Goal: Information Seeking & Learning: Learn about a topic

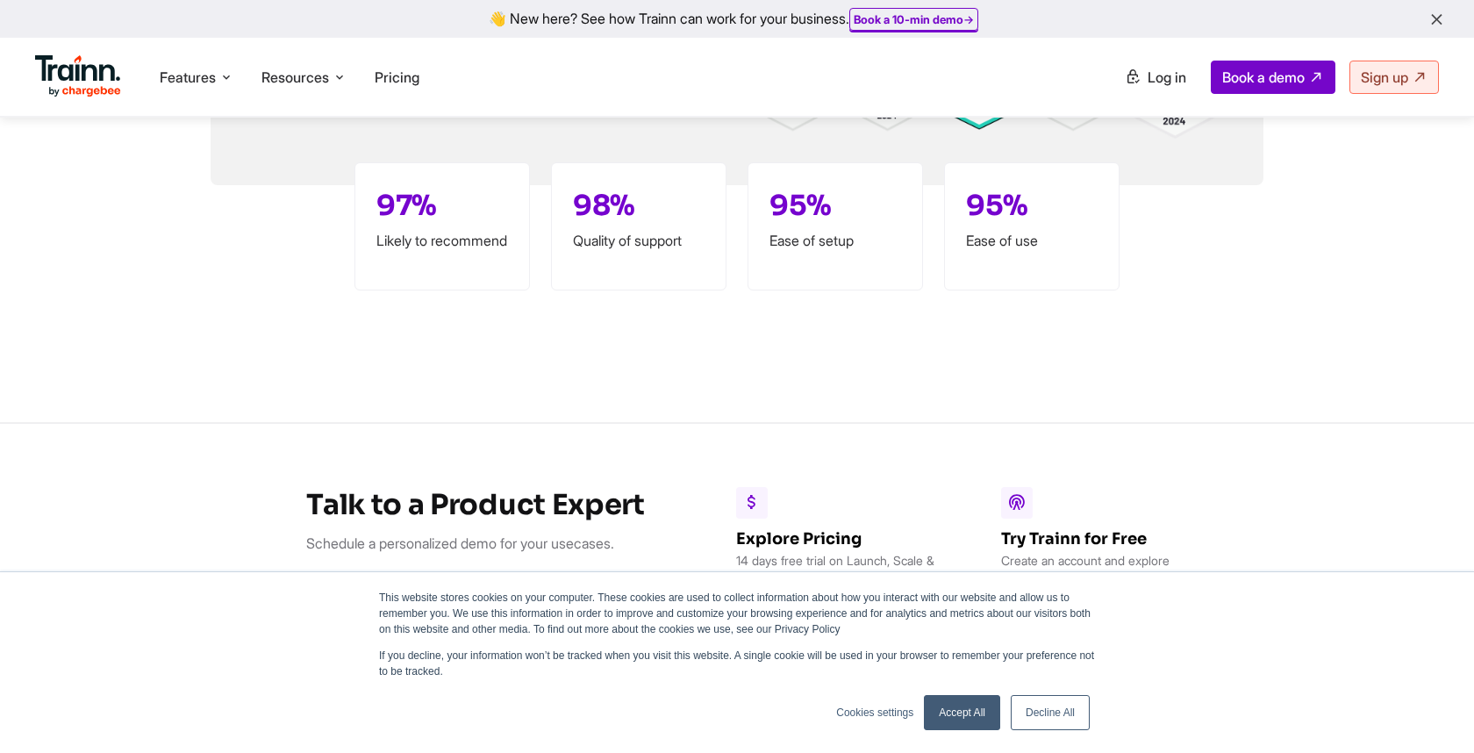
scroll to position [5144, 0]
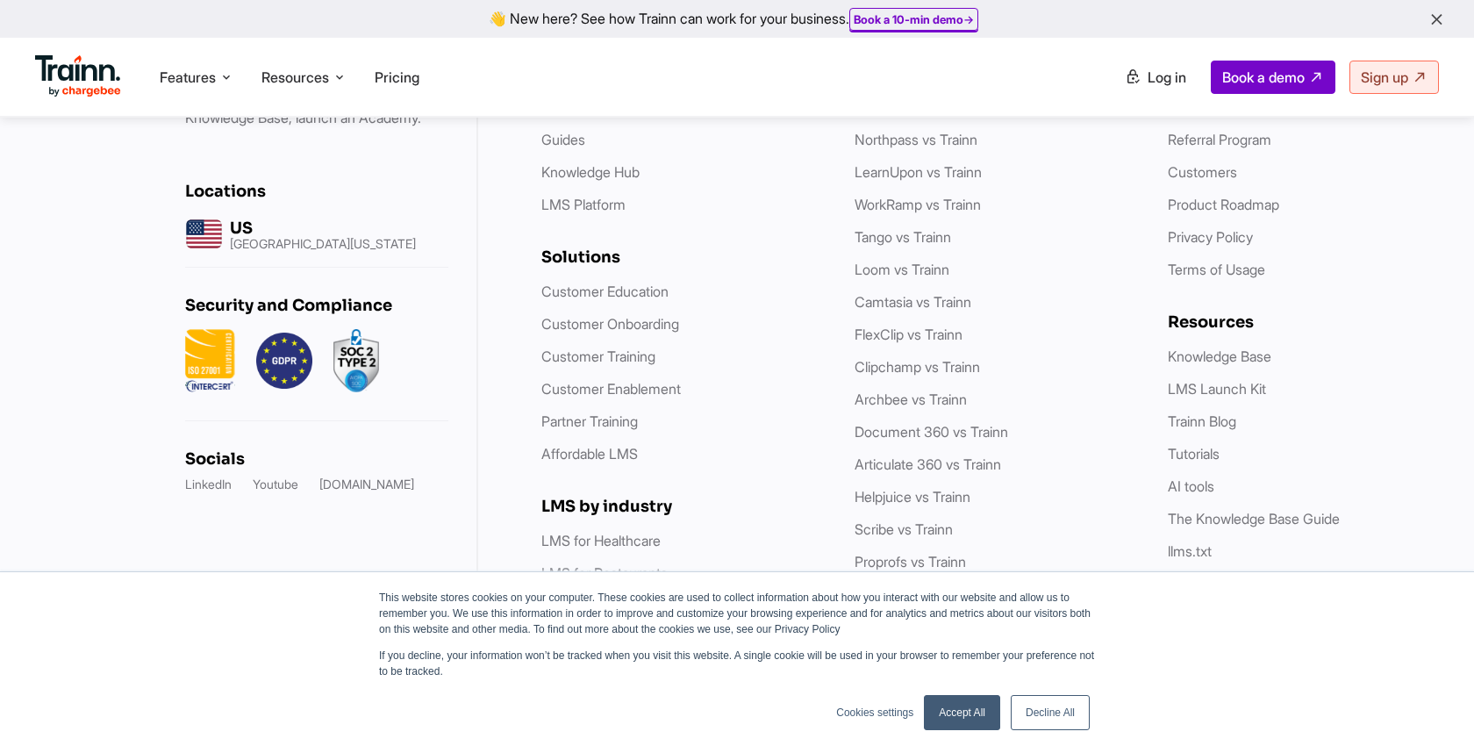
click at [1062, 714] on link "Decline All" at bounding box center [1050, 712] width 79 height 35
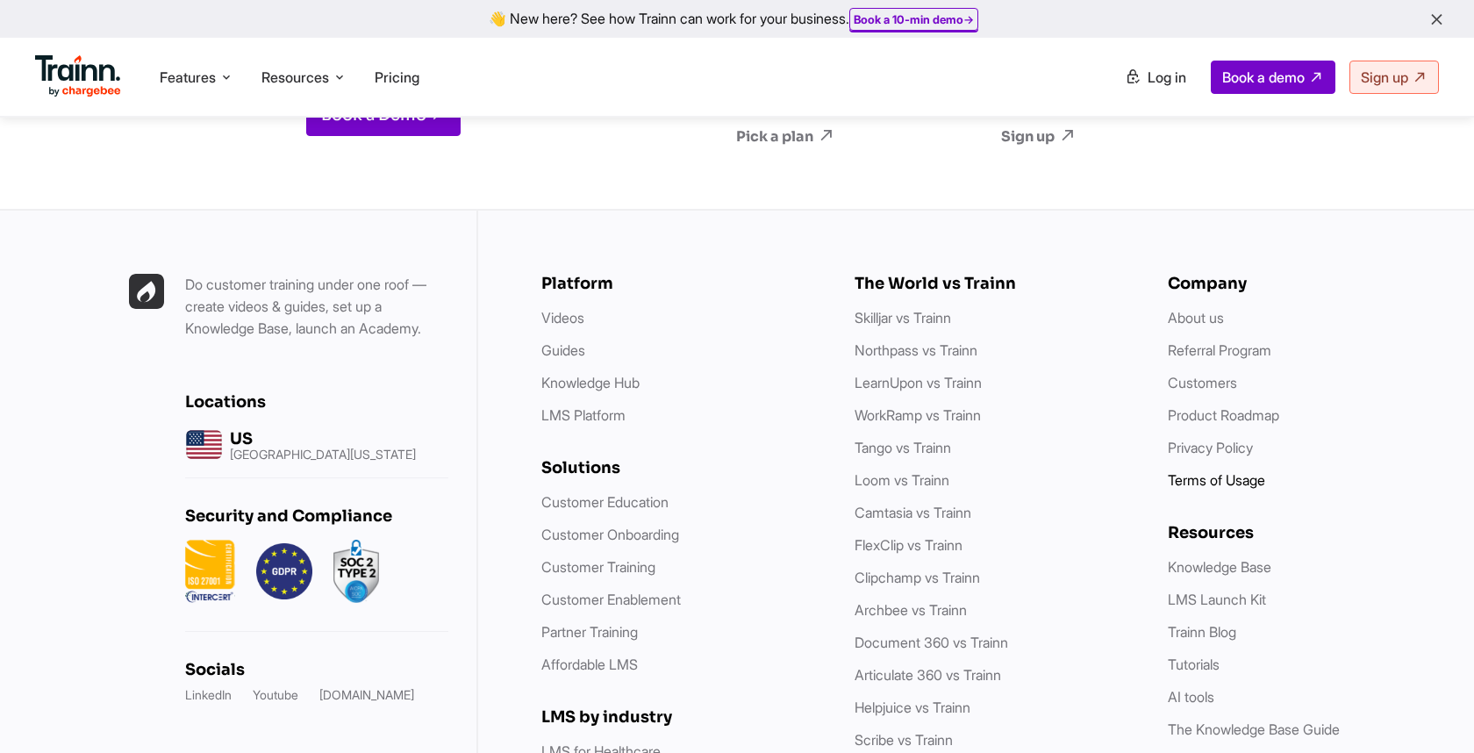
scroll to position [4896, 0]
click at [1199, 309] on link "About us" at bounding box center [1196, 318] width 56 height 18
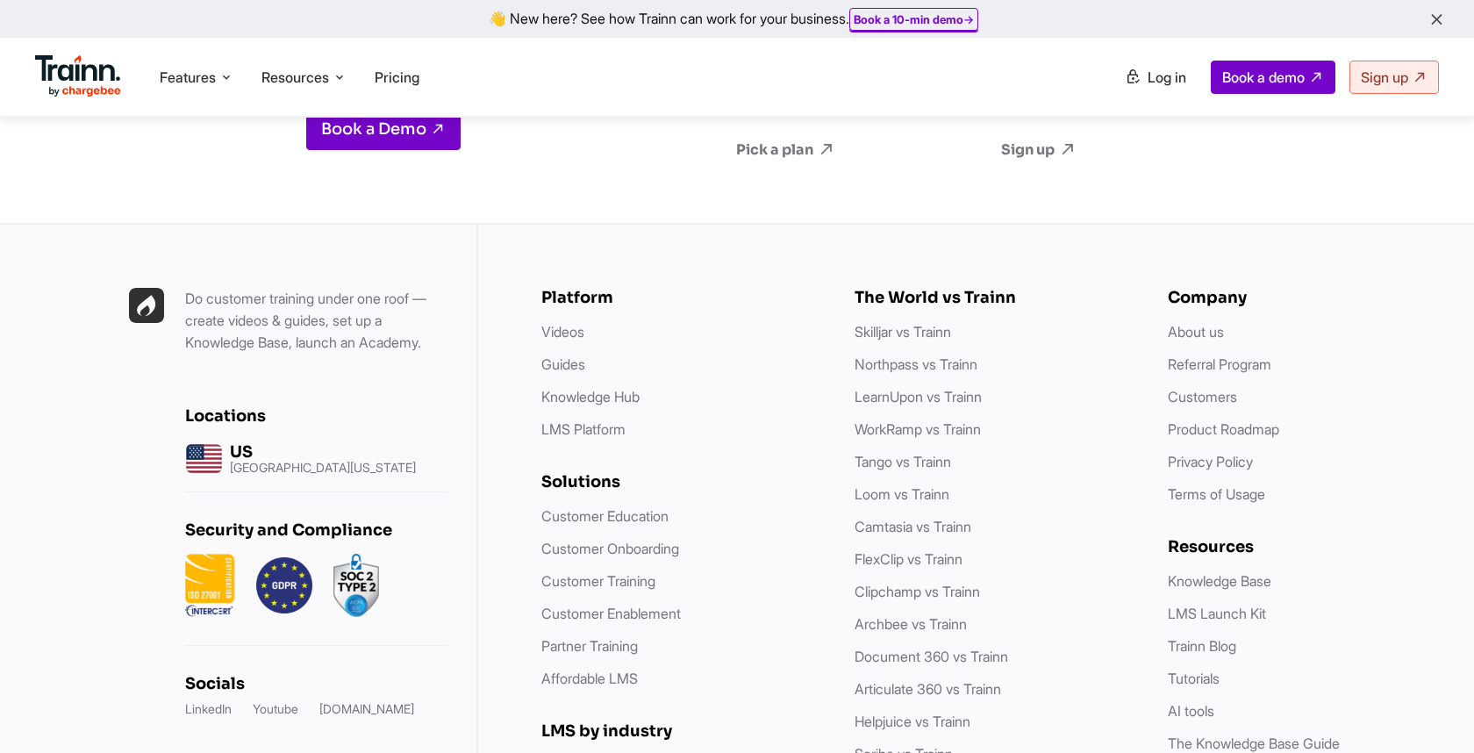
scroll to position [7010, 0]
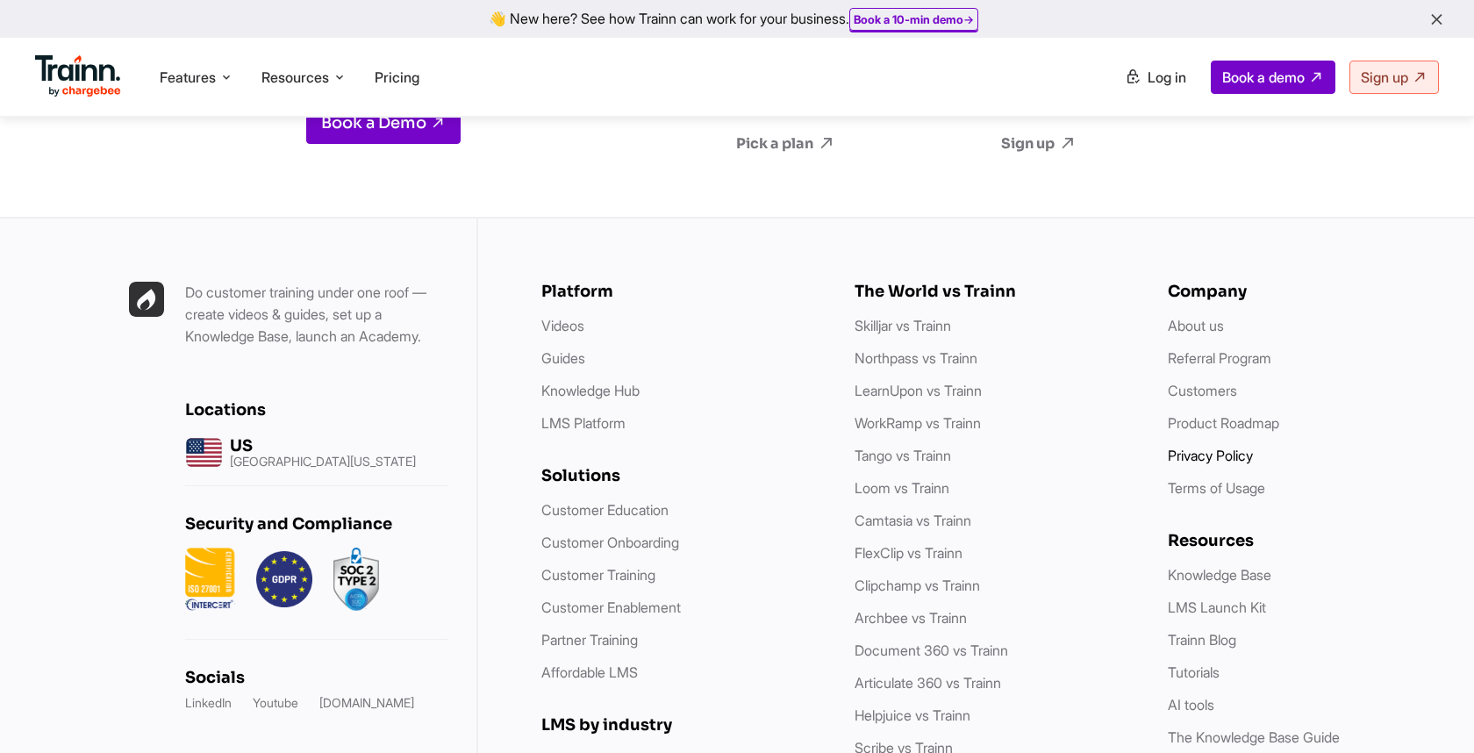
click at [1192, 447] on link "Privacy Policy" at bounding box center [1210, 456] width 85 height 18
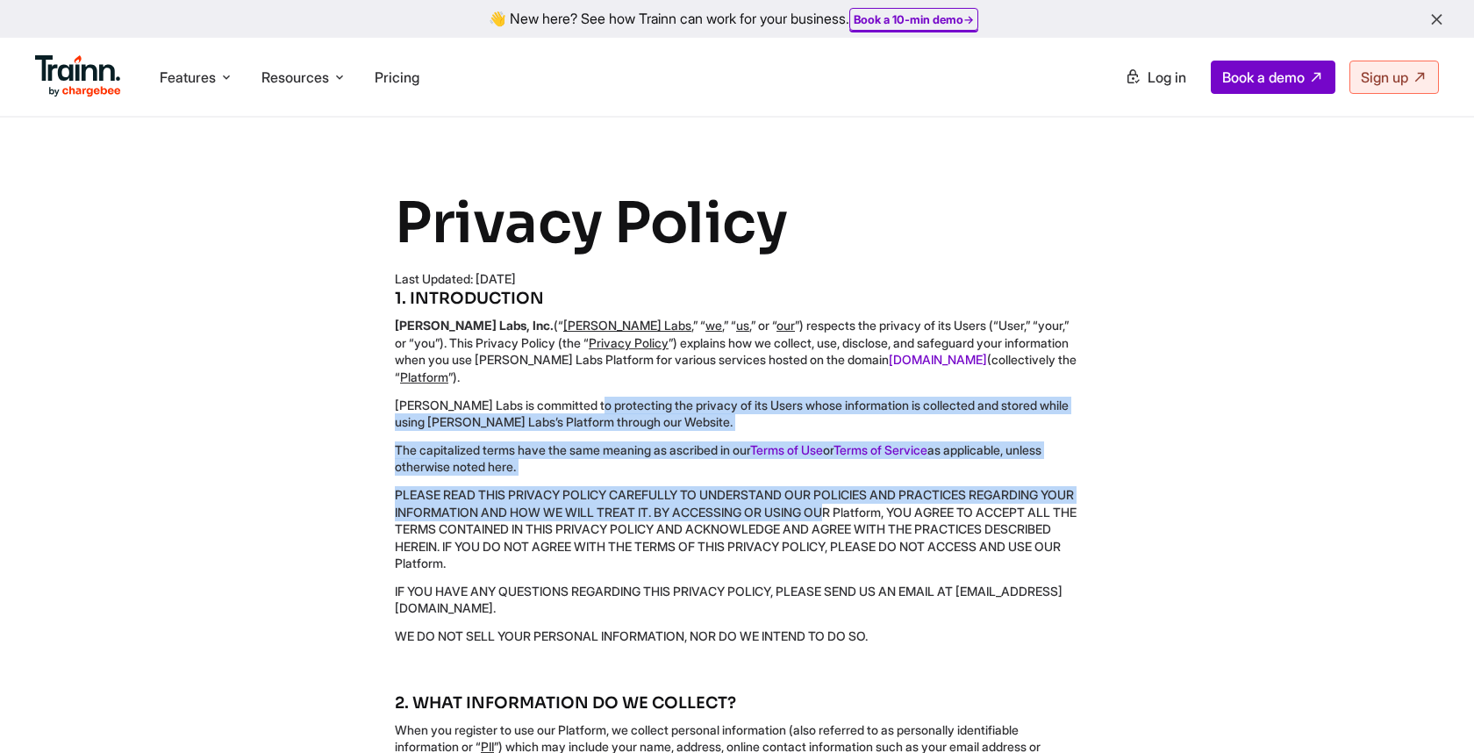
drag, startPoint x: 490, startPoint y: 396, endPoint x: 757, endPoint y: 495, distance: 285.4
click at [757, 495] on div "1. INTRODUCTION [PERSON_NAME] Labs, Inc. (“ [PERSON_NAME] Labs ,” “ we ,” “ us …" at bounding box center [737, 466] width 684 height 357
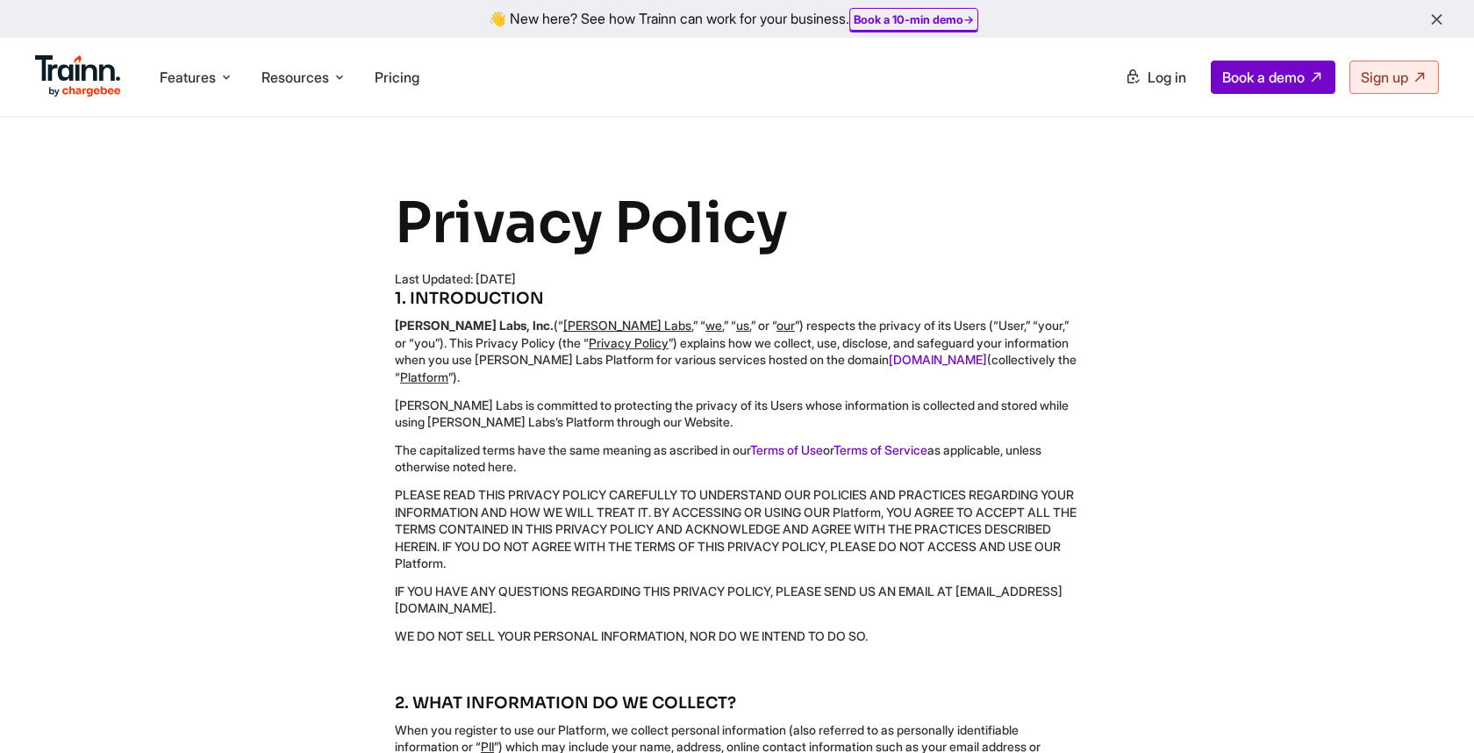
click at [756, 532] on p "PLEASE READ THIS PRIVACY POLICY CAREFULLY TO UNDERSTAND OUR POLICIES AND PRACTI…" at bounding box center [737, 529] width 684 height 86
drag, startPoint x: 532, startPoint y: 593, endPoint x: 403, endPoint y: 537, distance: 140.7
click at [403, 537] on div "1. INTRODUCTION [PERSON_NAME] Labs, Inc. (“ [PERSON_NAME] Labs ,” “ we ,” “ us …" at bounding box center [737, 466] width 684 height 357
click at [703, 495] on p "PLEASE READ THIS PRIVACY POLICY CAREFULLY TO UNDERSTAND OUR POLICIES AND PRACTI…" at bounding box center [737, 529] width 684 height 86
drag, startPoint x: 629, startPoint y: 473, endPoint x: 947, endPoint y: 565, distance: 330.7
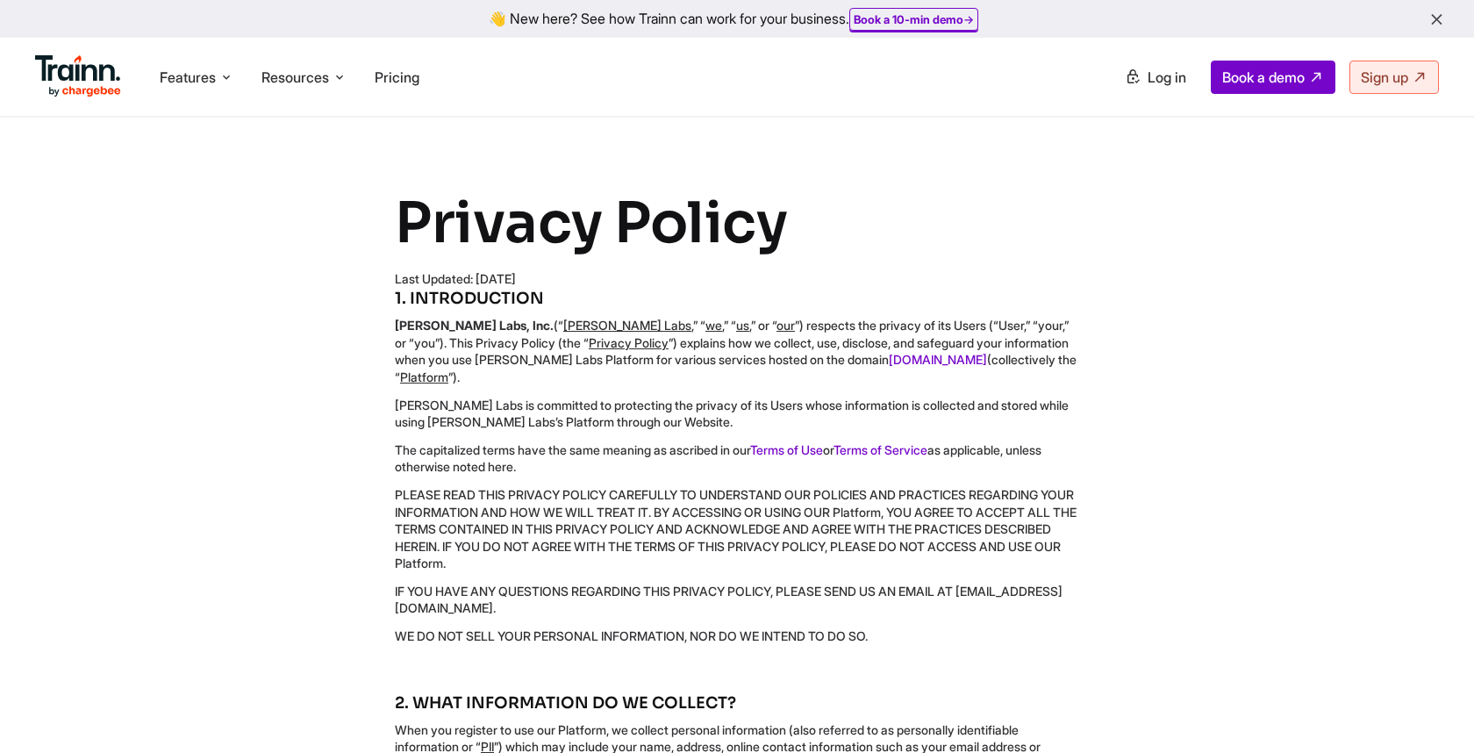
click at [947, 566] on div "1. INTRODUCTION [PERSON_NAME] Labs, Inc. (“ [PERSON_NAME] Labs ,” “ we ,” “ us …" at bounding box center [737, 466] width 684 height 357
click at [800, 524] on p "PLEASE READ THIS PRIVACY POLICY CAREFULLY TO UNDERSTAND OUR POLICIES AND PRACTI…" at bounding box center [737, 529] width 684 height 86
drag, startPoint x: 781, startPoint y: 472, endPoint x: 576, endPoint y: 450, distance: 206.5
click at [575, 450] on div "1. INTRODUCTION [PERSON_NAME] Labs, Inc. (“ [PERSON_NAME] Labs ,” “ we ,” “ us …" at bounding box center [737, 466] width 684 height 357
click at [679, 372] on div "1. INTRODUCTION [PERSON_NAME] Labs, Inc. (“ [PERSON_NAME] Labs ,” “ we ,” “ us …" at bounding box center [737, 466] width 684 height 357
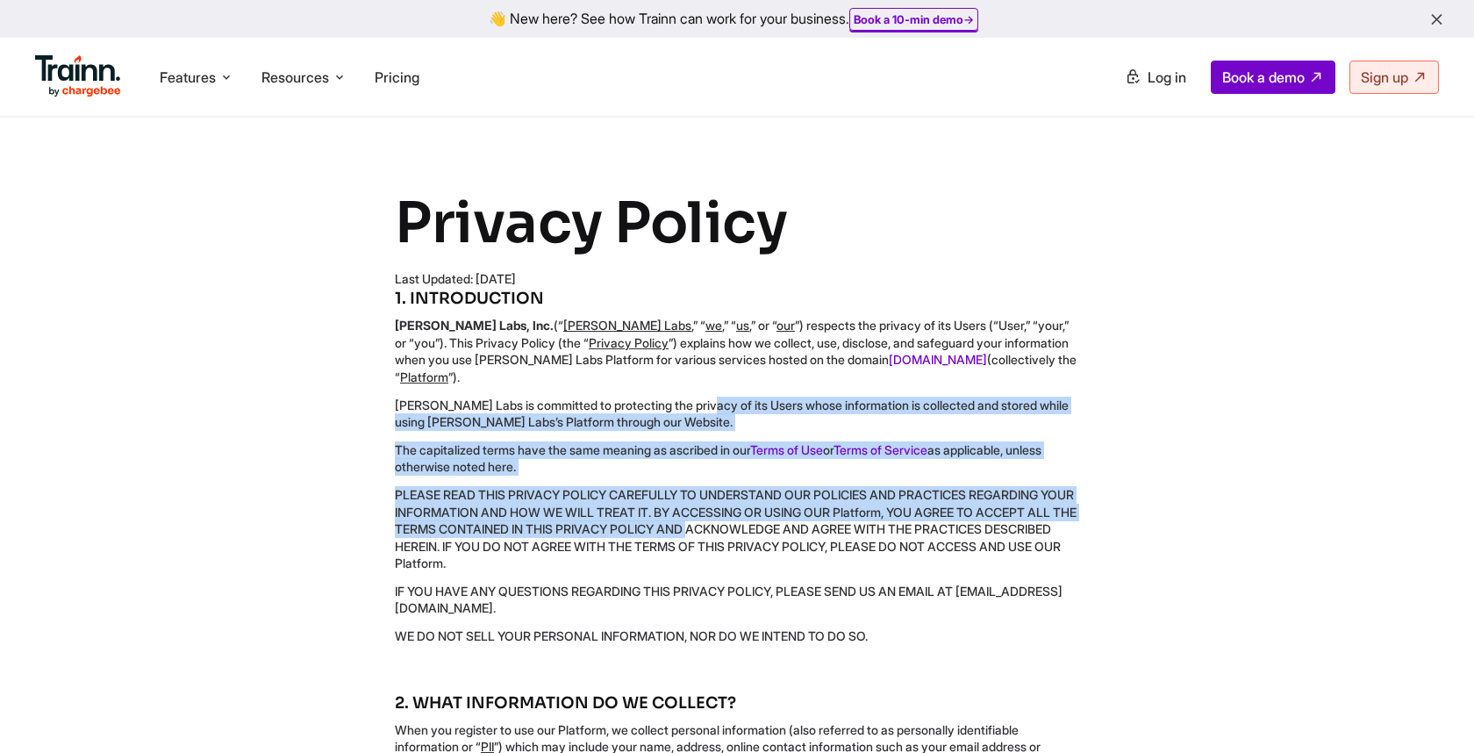
drag, startPoint x: 611, startPoint y: 390, endPoint x: 761, endPoint y: 517, distance: 196.0
click at [761, 517] on div "1. INTRODUCTION [PERSON_NAME] Labs, Inc. (“ [PERSON_NAME] Labs ,” “ we ,” “ us …" at bounding box center [737, 466] width 684 height 357
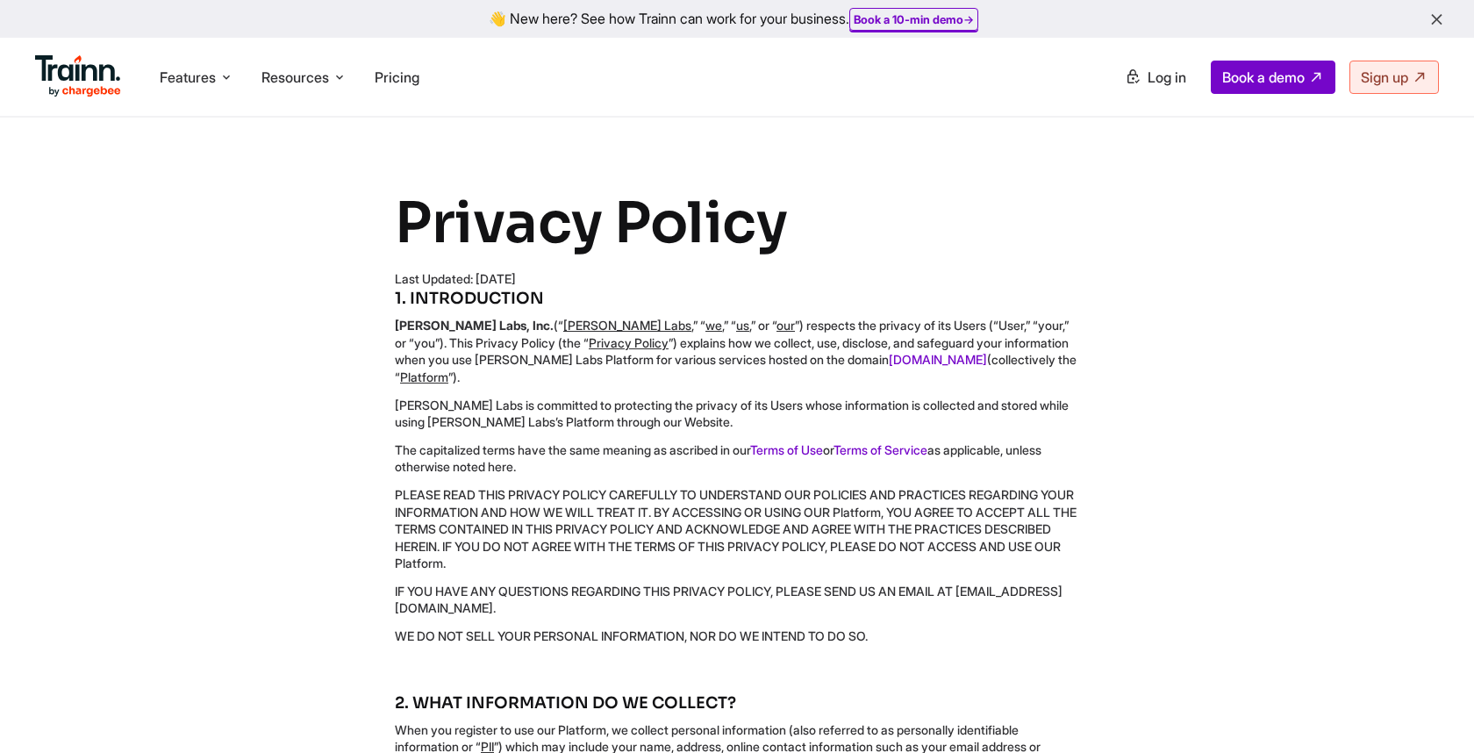
click at [811, 517] on p "PLEASE READ THIS PRIVACY POLICY CAREFULLY TO UNDERSTAND OUR POLICIES AND PRACTI…" at bounding box center [737, 529] width 684 height 86
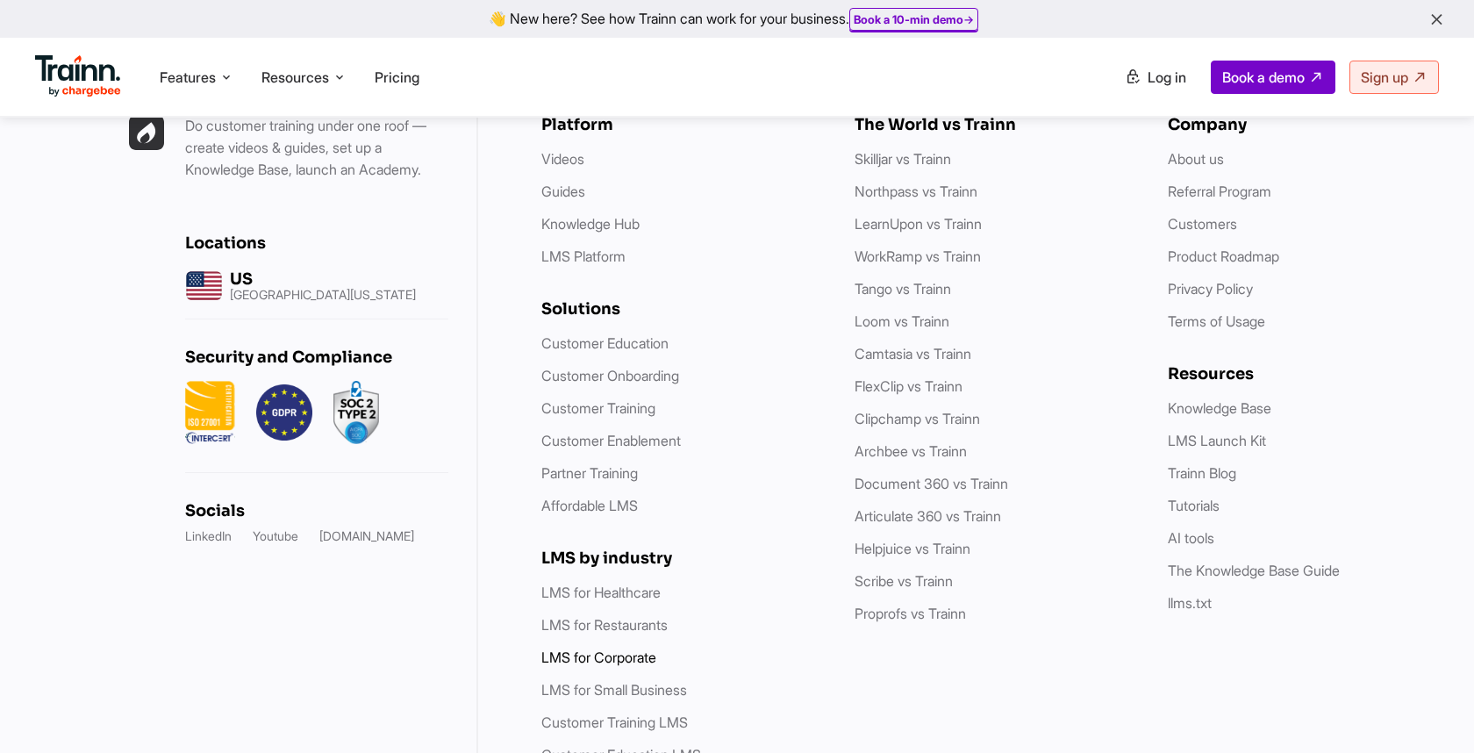
scroll to position [9776, 0]
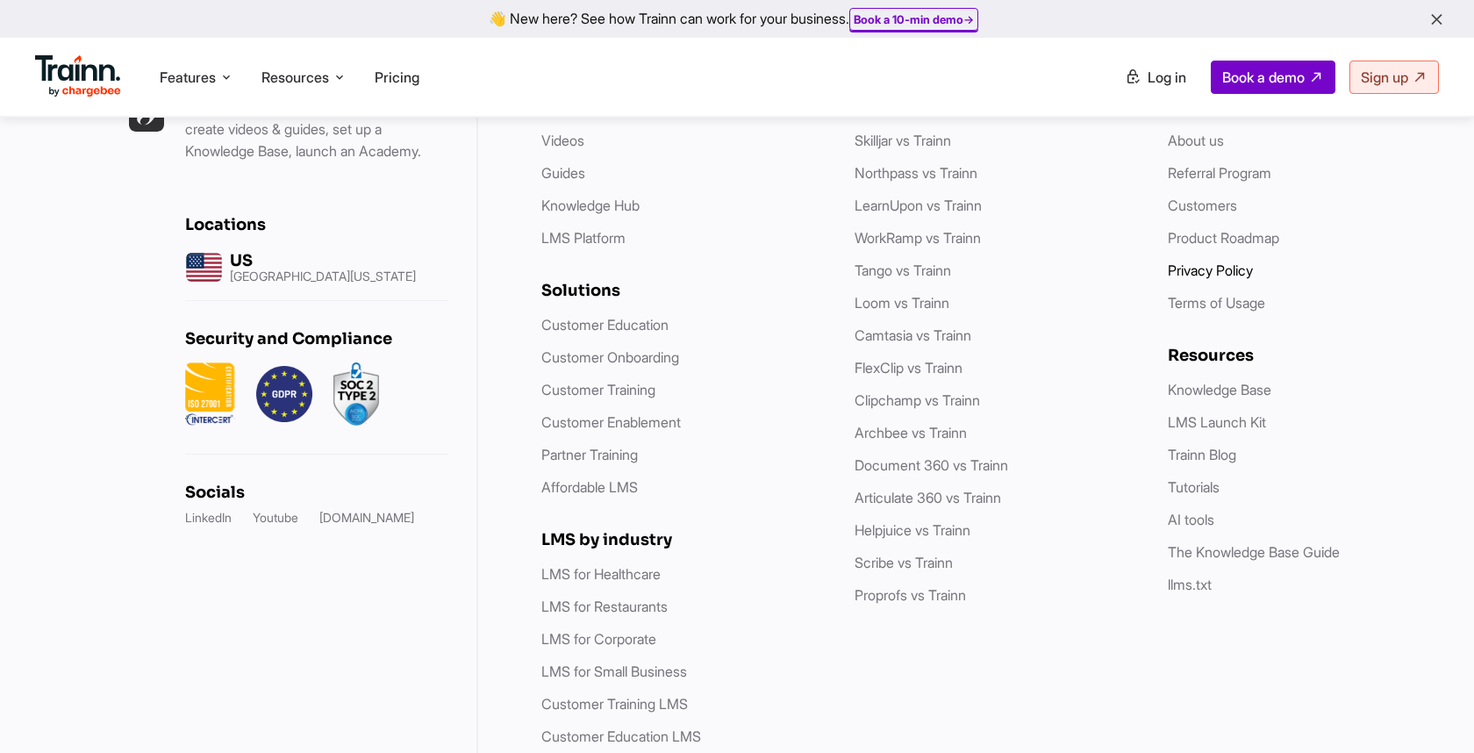
click at [1196, 279] on link "Privacy Policy" at bounding box center [1210, 270] width 85 height 18
click at [1198, 311] on link "Terms of Usage" at bounding box center [1216, 303] width 97 height 18
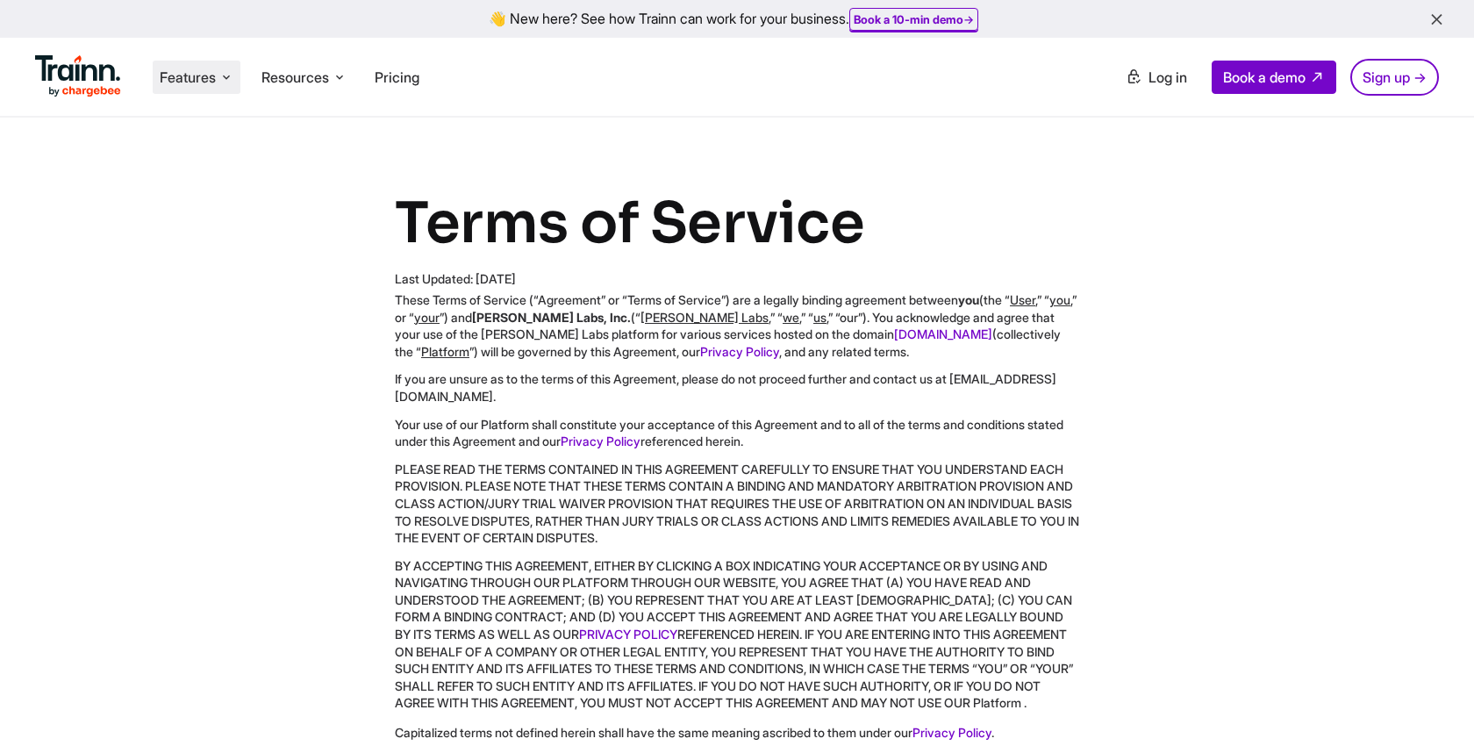
click at [197, 76] on span "Features" at bounding box center [188, 77] width 56 height 19
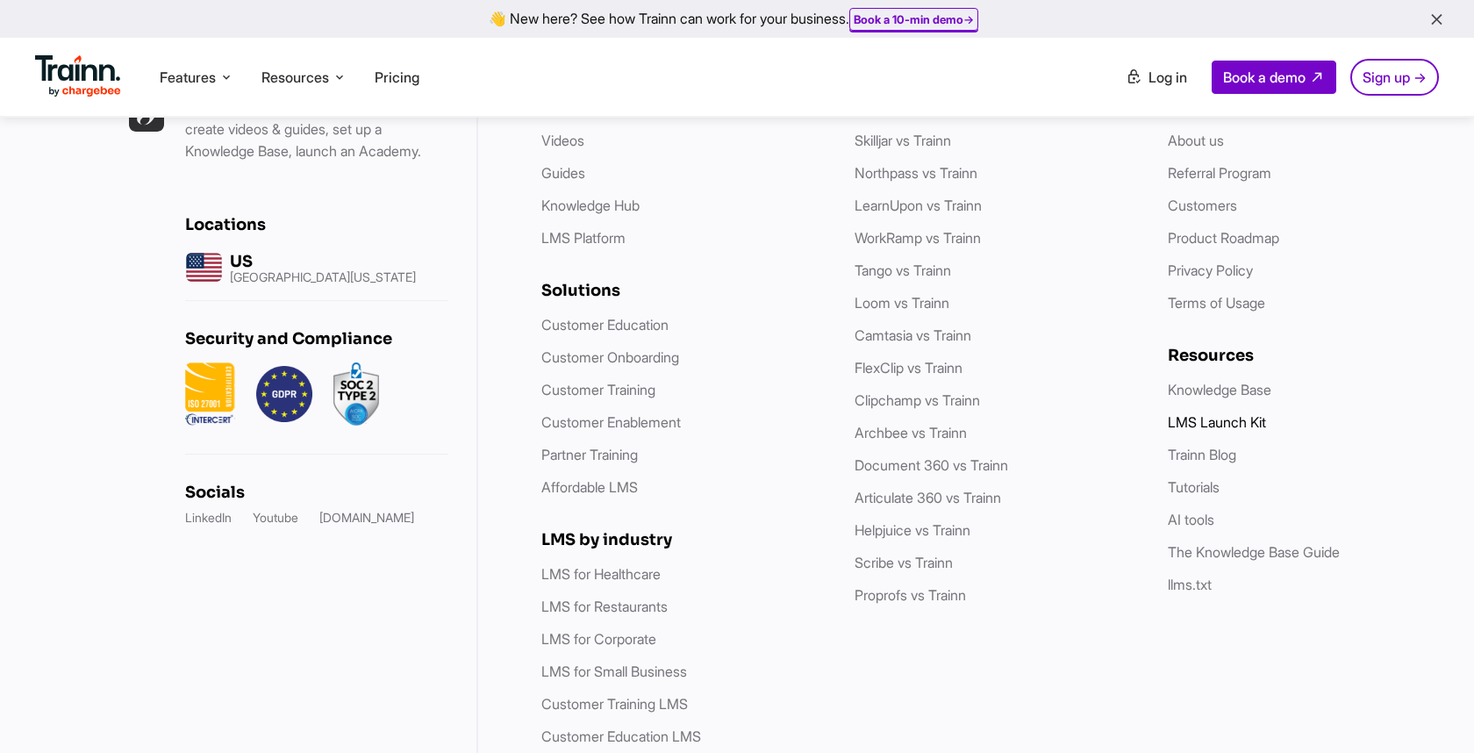
scroll to position [9019, 0]
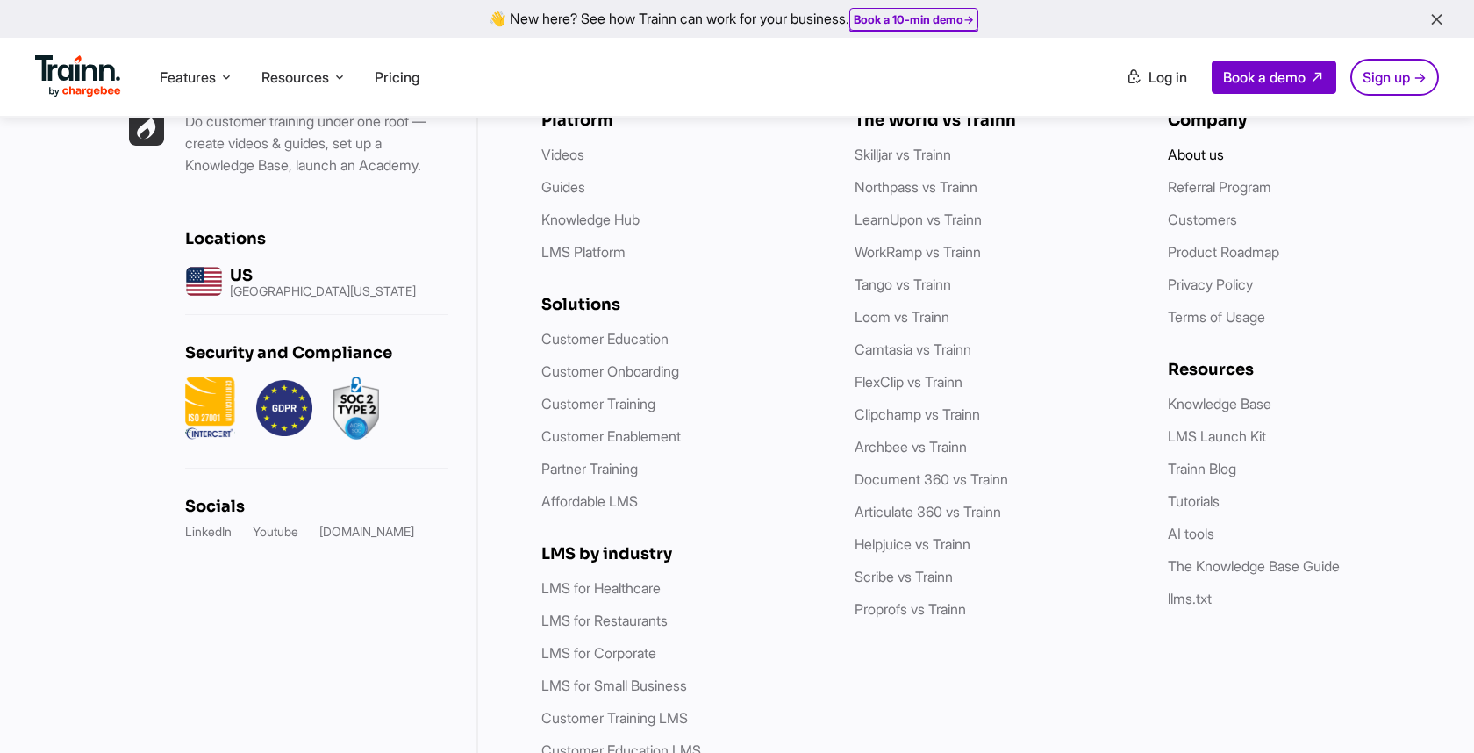
click at [1207, 163] on link "About us" at bounding box center [1196, 155] width 56 height 18
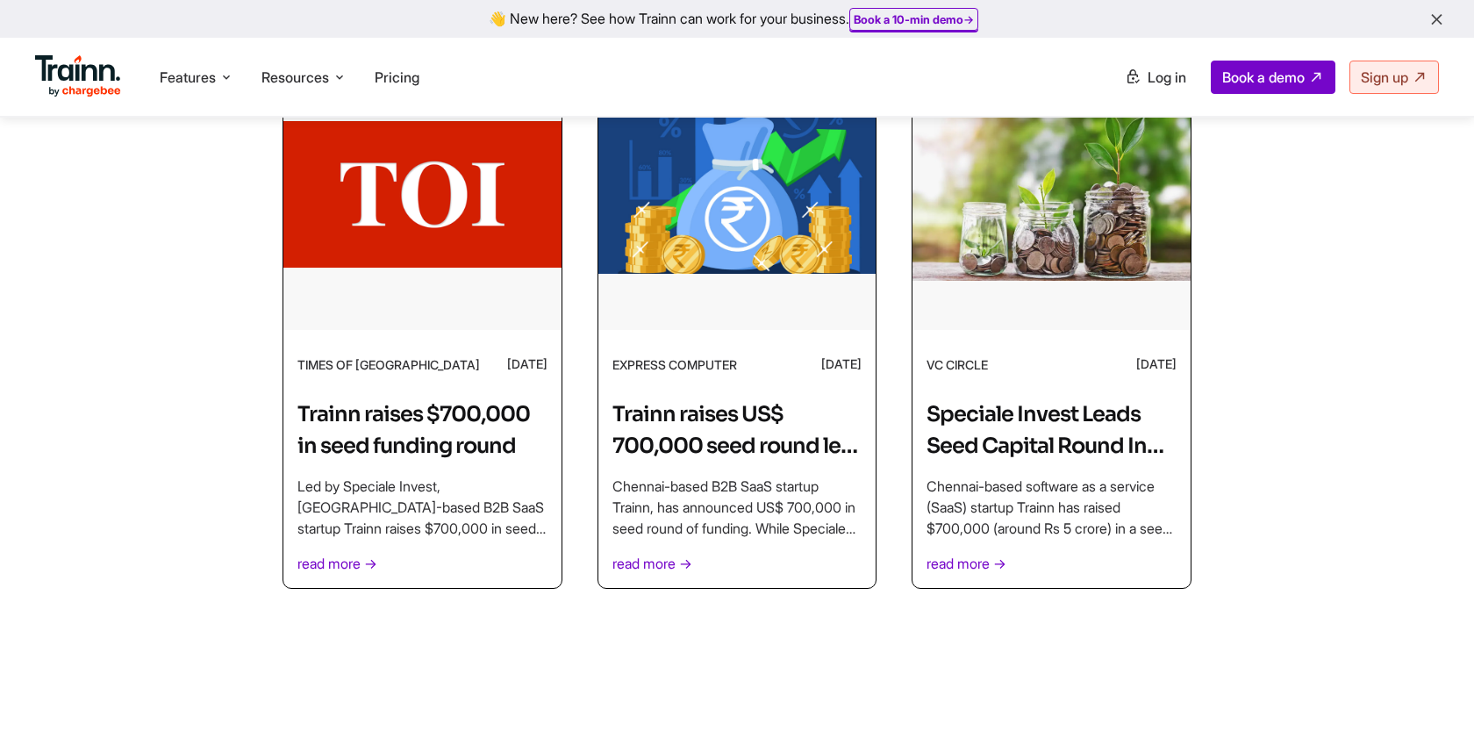
scroll to position [5531, 0]
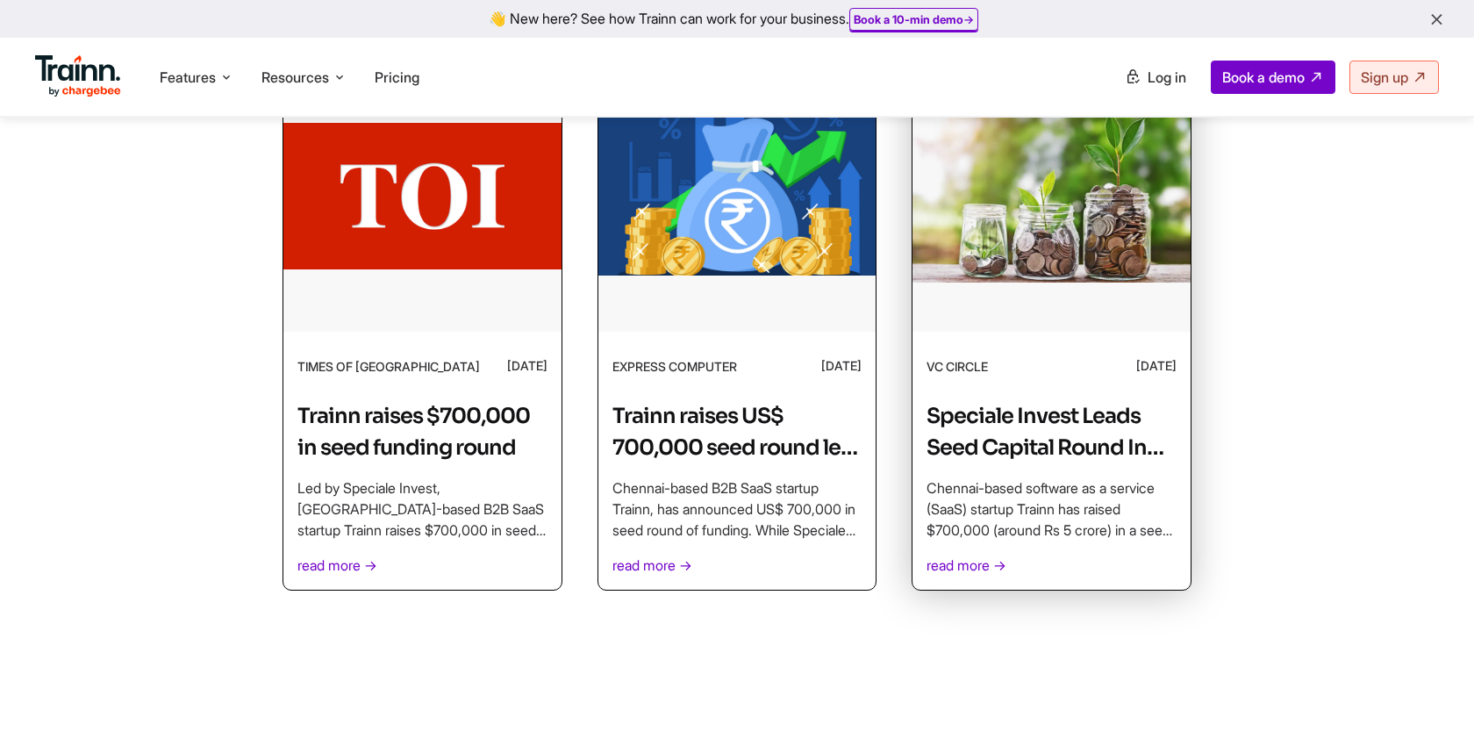
click at [966, 554] on p "read more →" at bounding box center [1051, 564] width 250 height 21
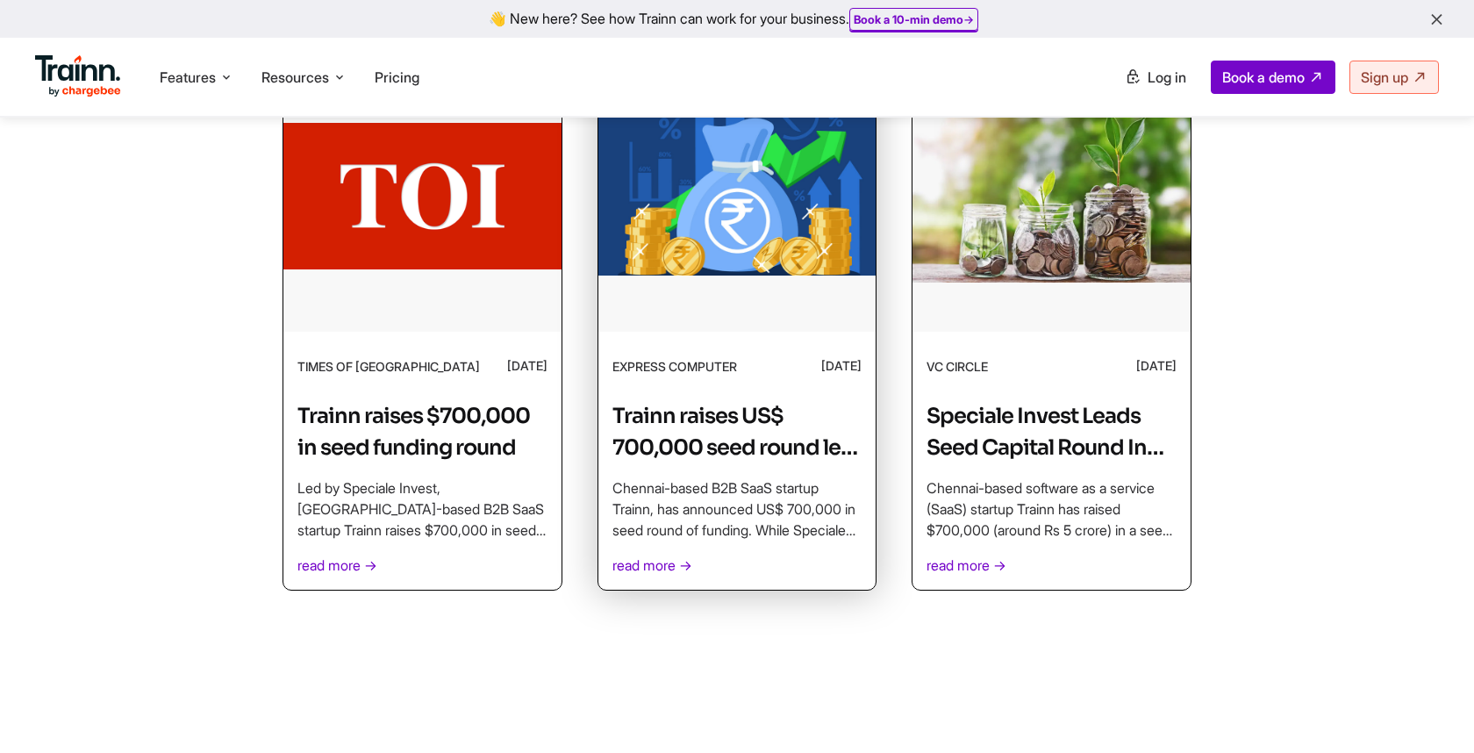
click at [669, 447] on div "Trainn raises US$ 700,000 seed round led by Speciale Invest Chennai-based B2B S…" at bounding box center [737, 487] width 250 height 175
